Goal: Task Accomplishment & Management: Manage account settings

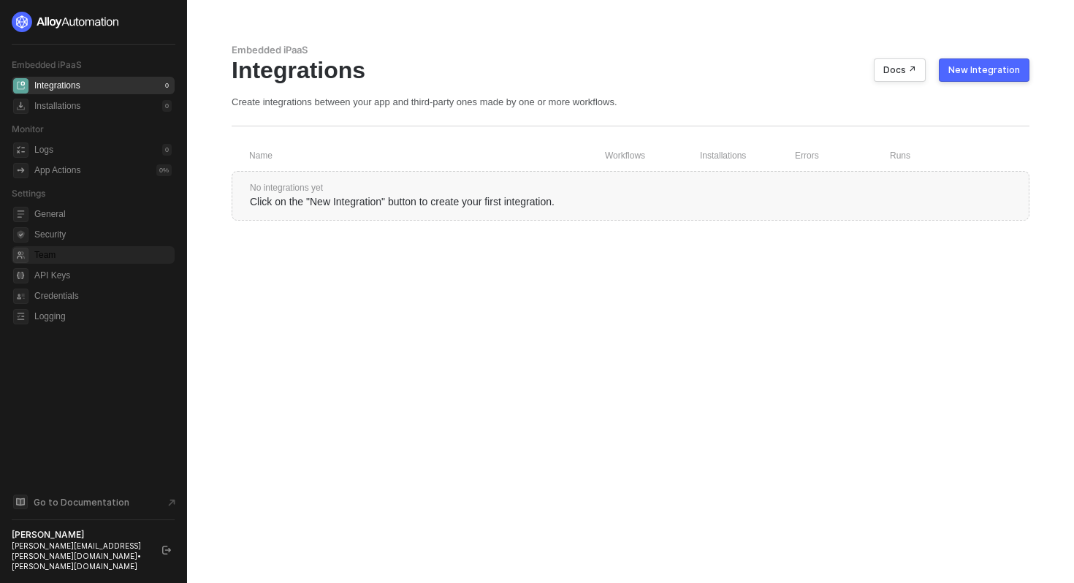
click at [67, 256] on span "Team" at bounding box center [102, 255] width 137 height 18
